Goal: Task Accomplishment & Management: Manage account settings

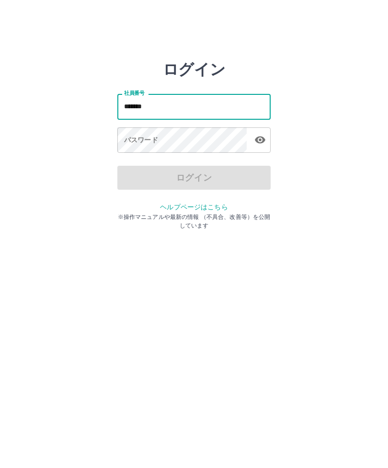
type input "*******"
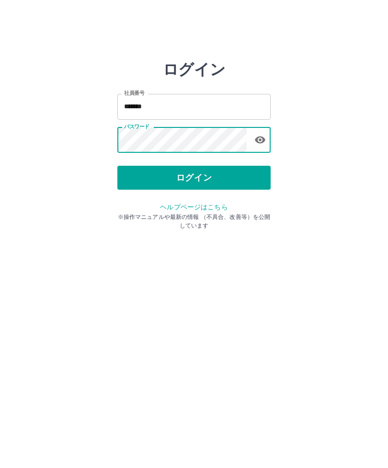
click at [210, 181] on button "ログイン" at bounding box center [193, 178] width 153 height 24
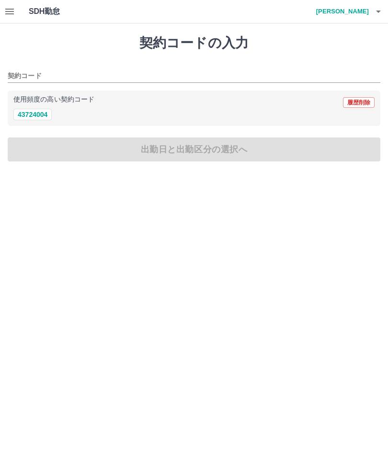
click at [7, 9] on icon "button" at bounding box center [9, 12] width 9 height 6
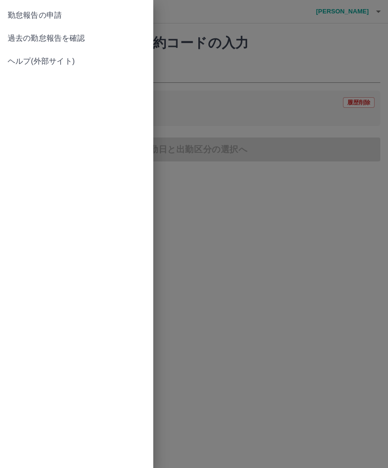
click at [28, 41] on span "過去の勤怠報告を確認" at bounding box center [77, 39] width 138 height 12
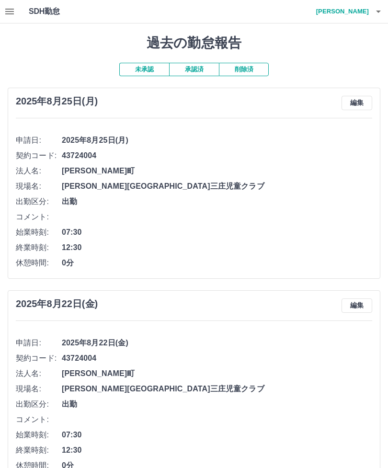
click at [371, 7] on button "button" at bounding box center [378, 11] width 19 height 23
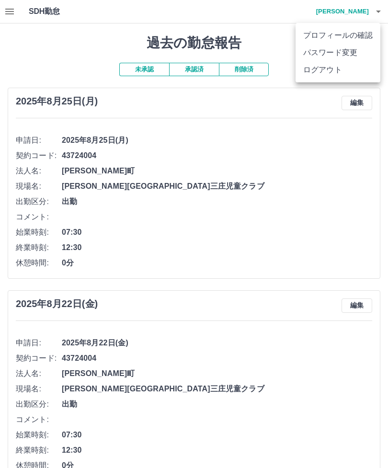
click at [342, 71] on li "ログアウト" at bounding box center [338, 69] width 85 height 17
